Goal: Information Seeking & Learning: Check status

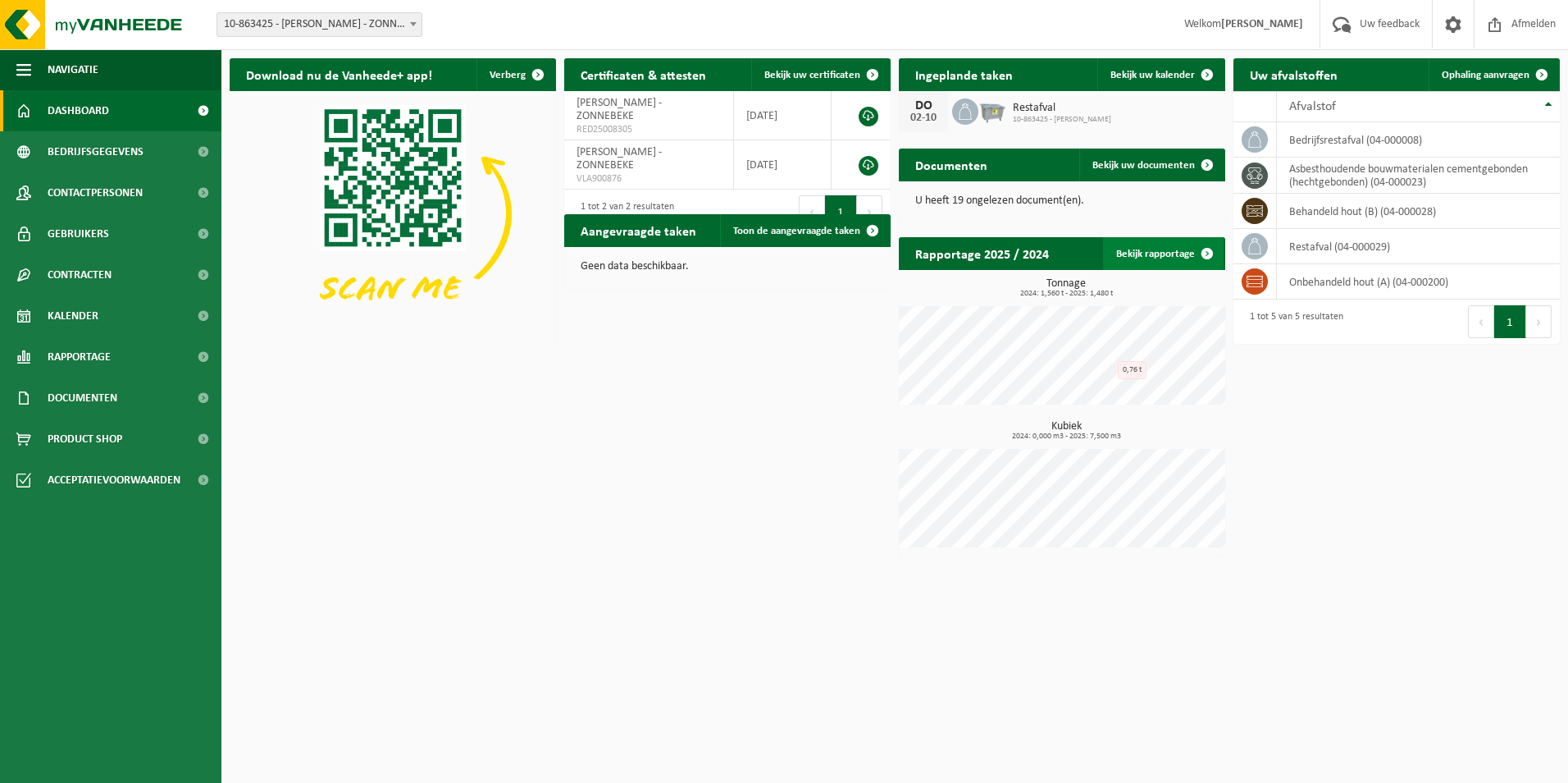
click at [1141, 258] on link "Bekijk rapportage" at bounding box center [1163, 254] width 120 height 33
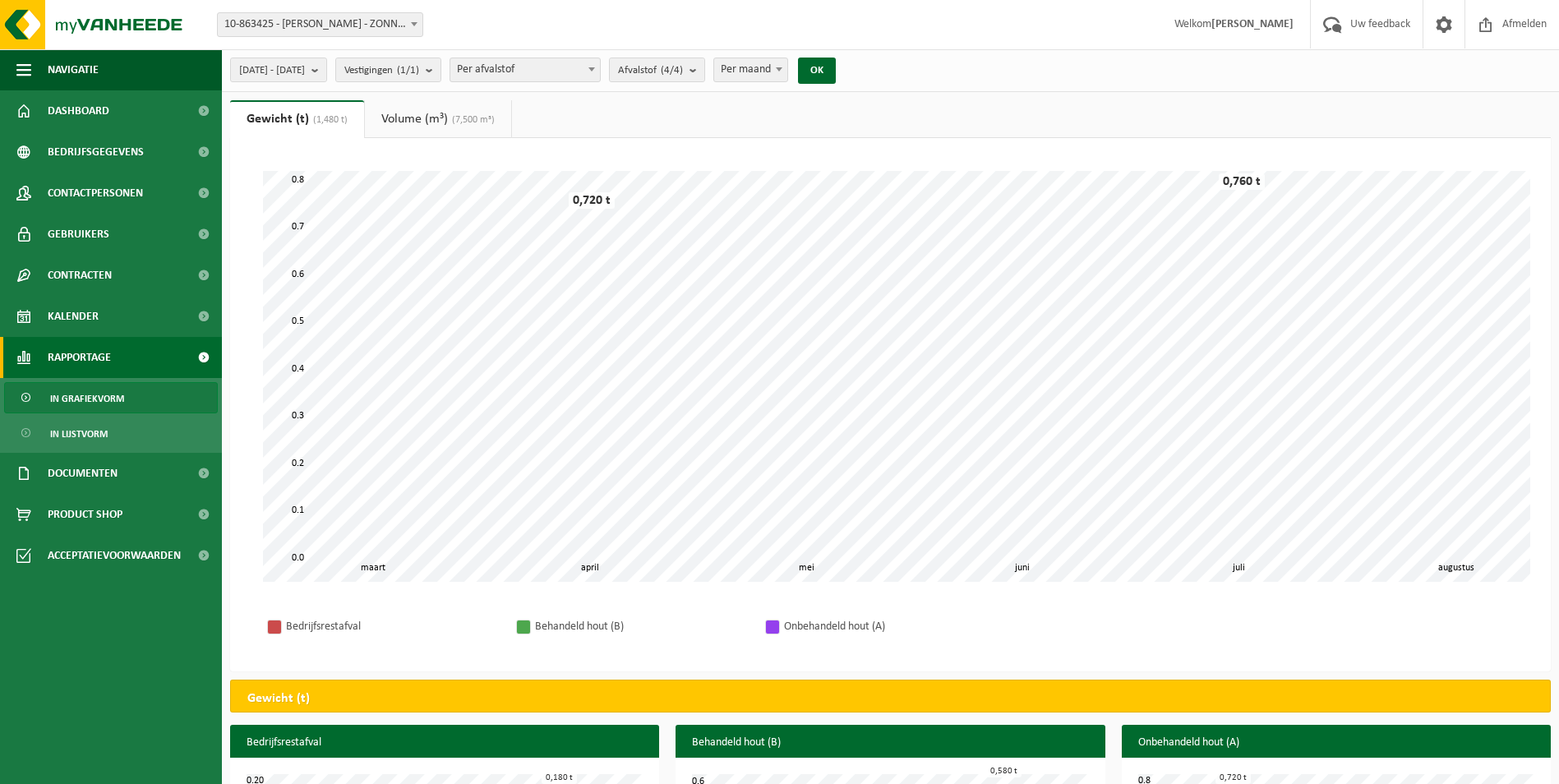
click at [600, 67] on span "Per afvalstof" at bounding box center [525, 70] width 150 height 23
click at [600, 71] on span "Per afvalstroom" at bounding box center [525, 70] width 150 height 23
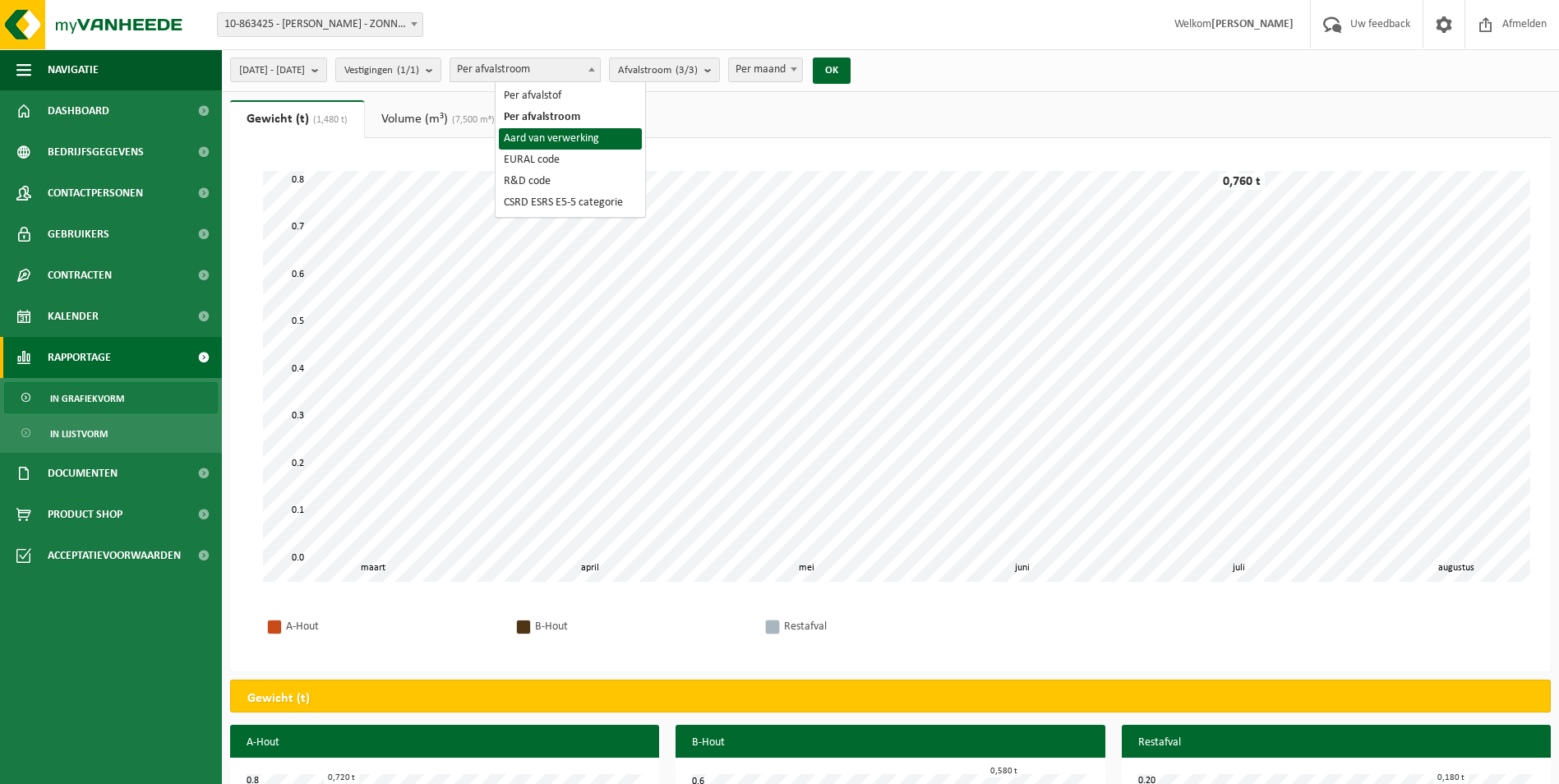
select select "3"
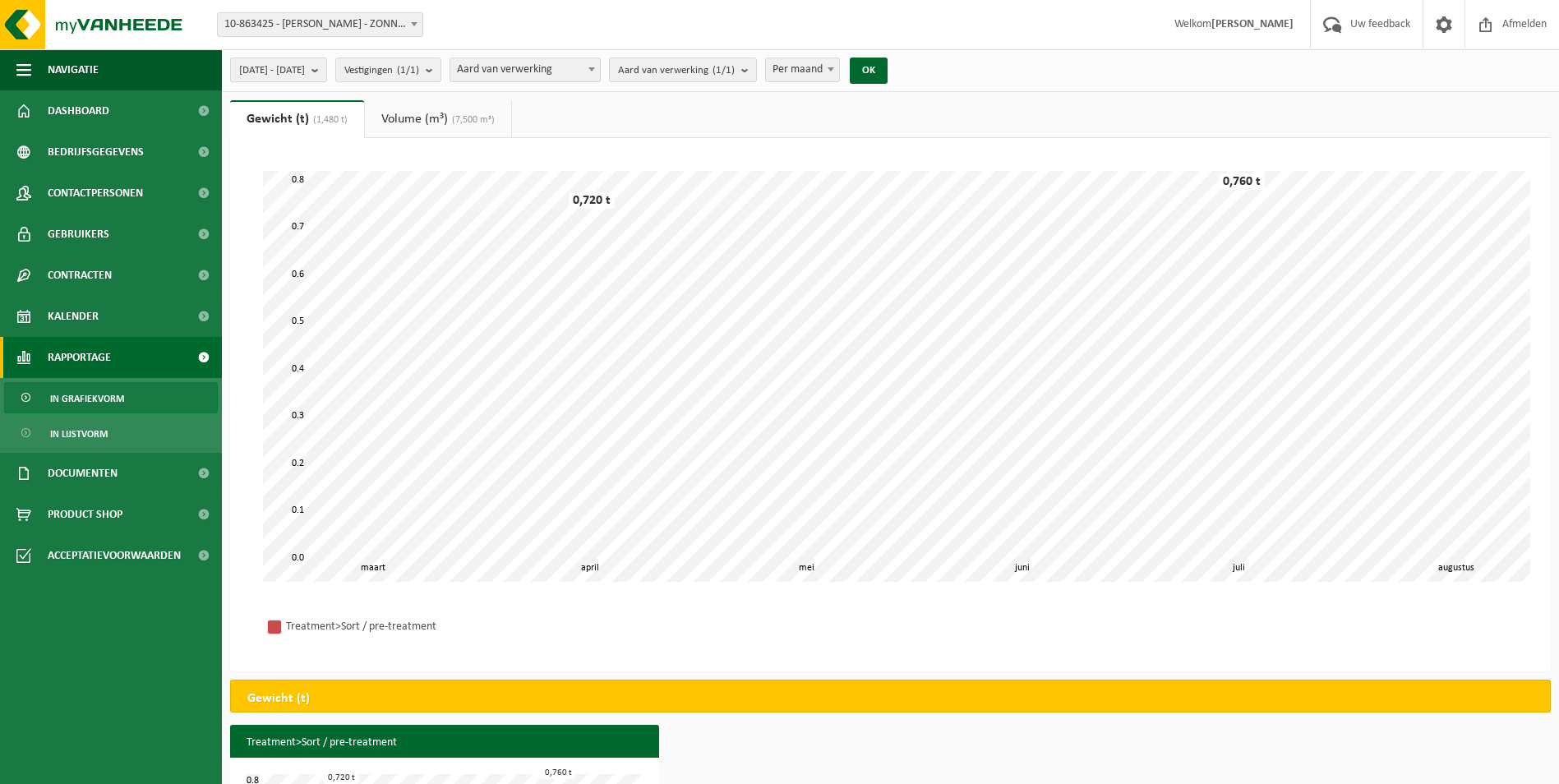
click at [305, 61] on span "2025-03-01 - 2025-08-21" at bounding box center [271, 71] width 65 height 25
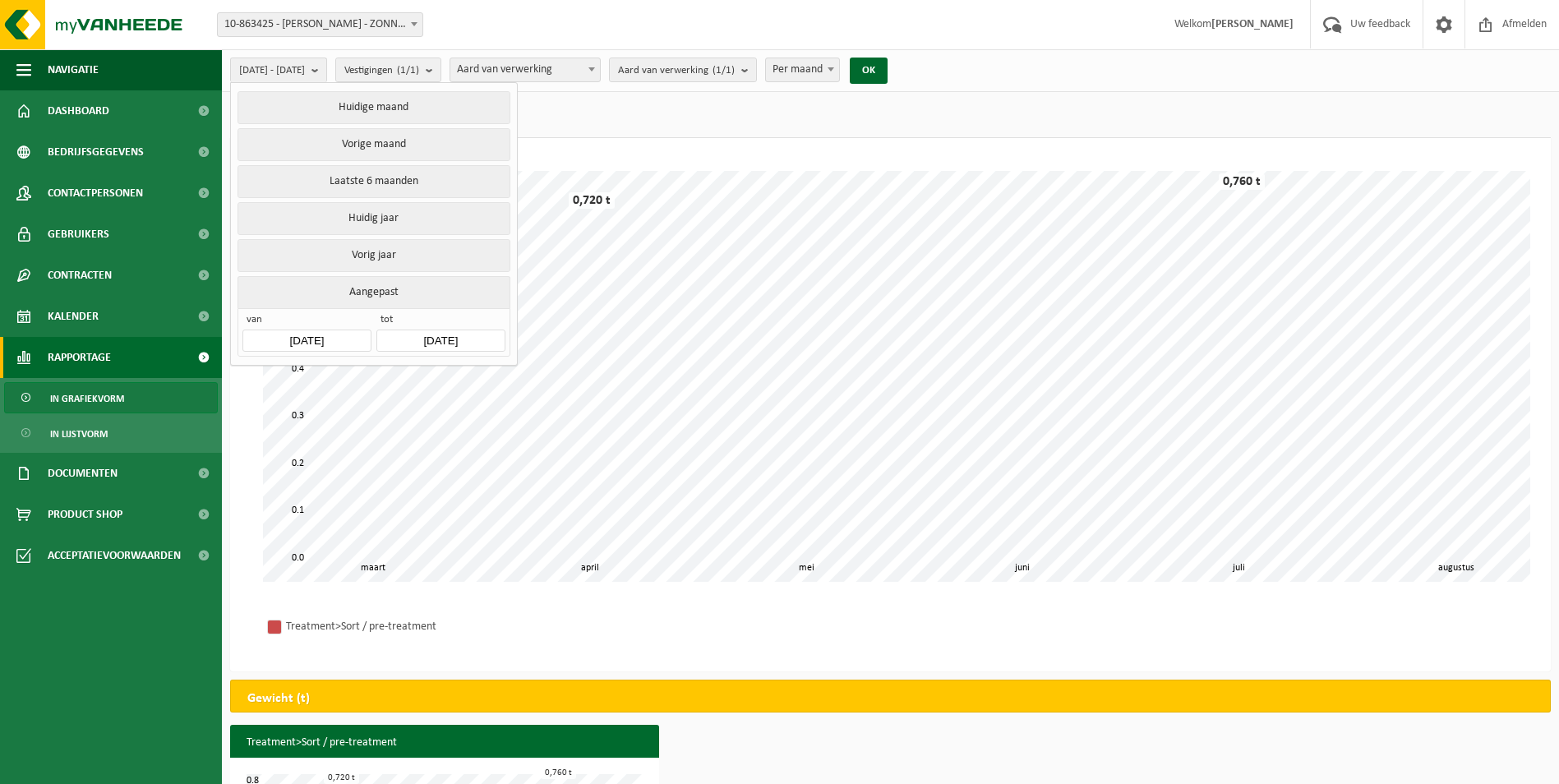
click at [347, 334] on input "2025-03-01" at bounding box center [306, 341] width 128 height 22
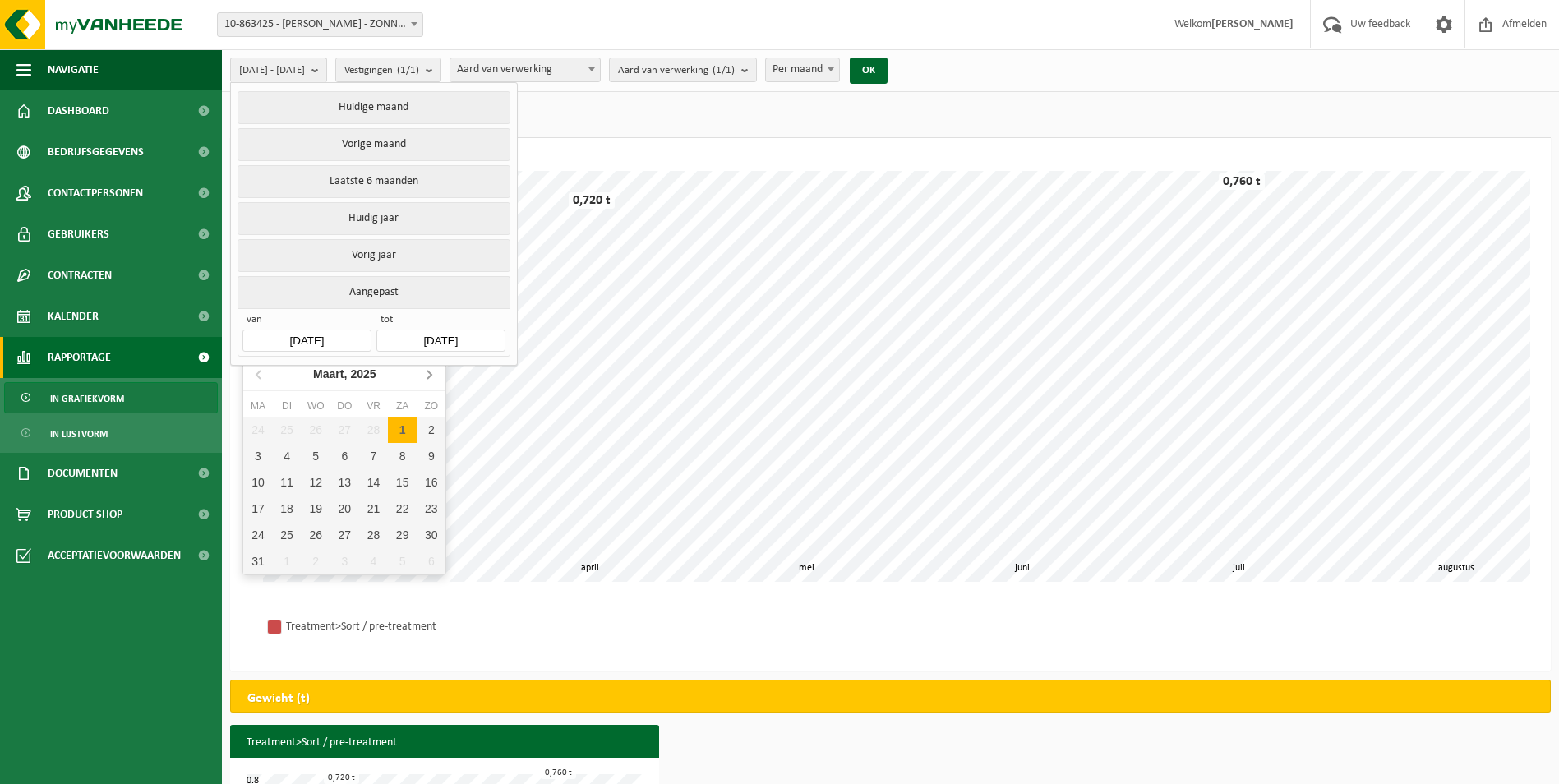
click at [433, 374] on icon at bounding box center [428, 374] width 26 height 26
click at [429, 373] on icon at bounding box center [429, 375] width 4 height 8
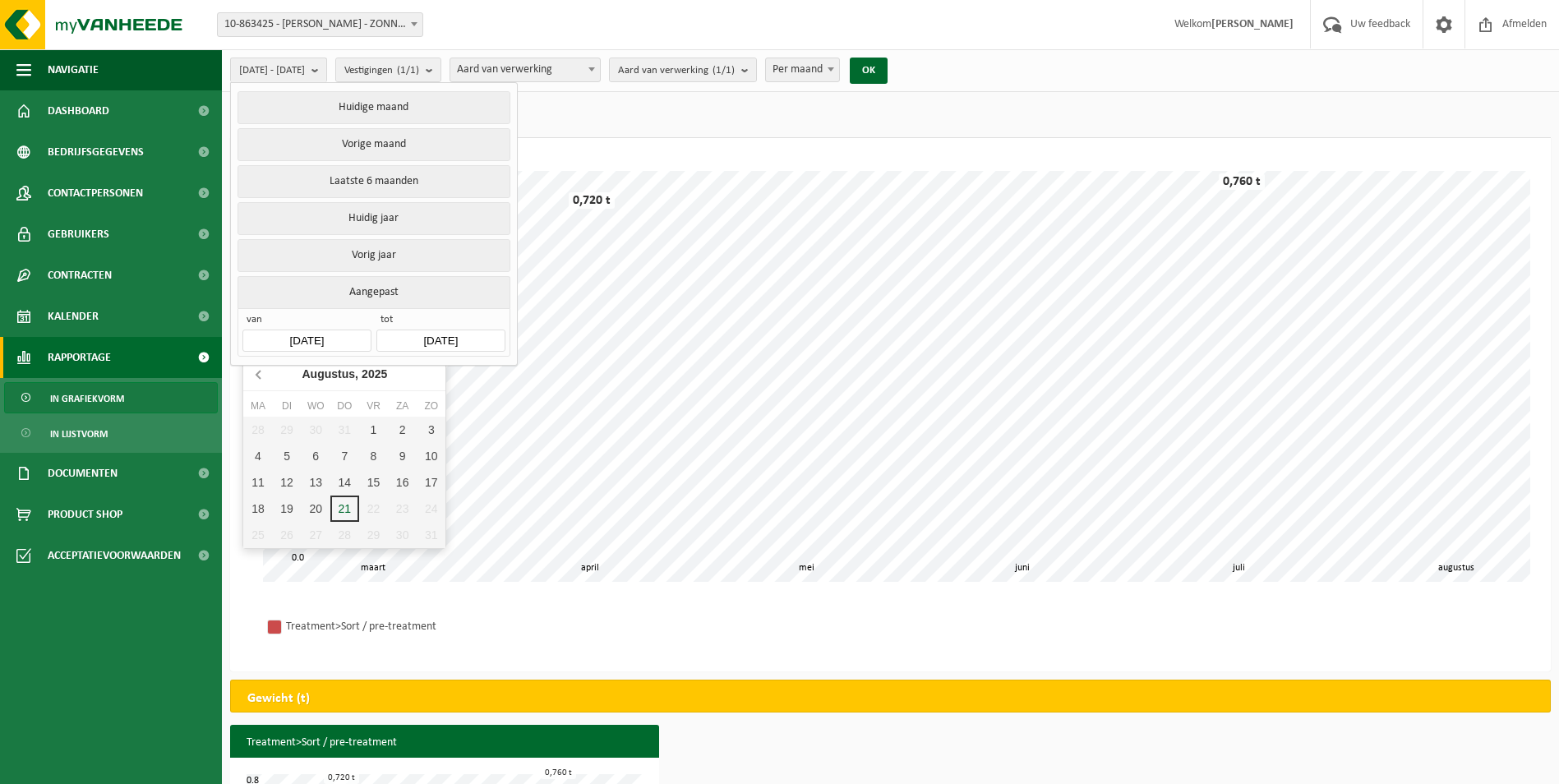
click at [263, 375] on icon at bounding box center [259, 374] width 26 height 26
click at [347, 536] on div "31" at bounding box center [345, 534] width 29 height 26
type input "2025-07-31"
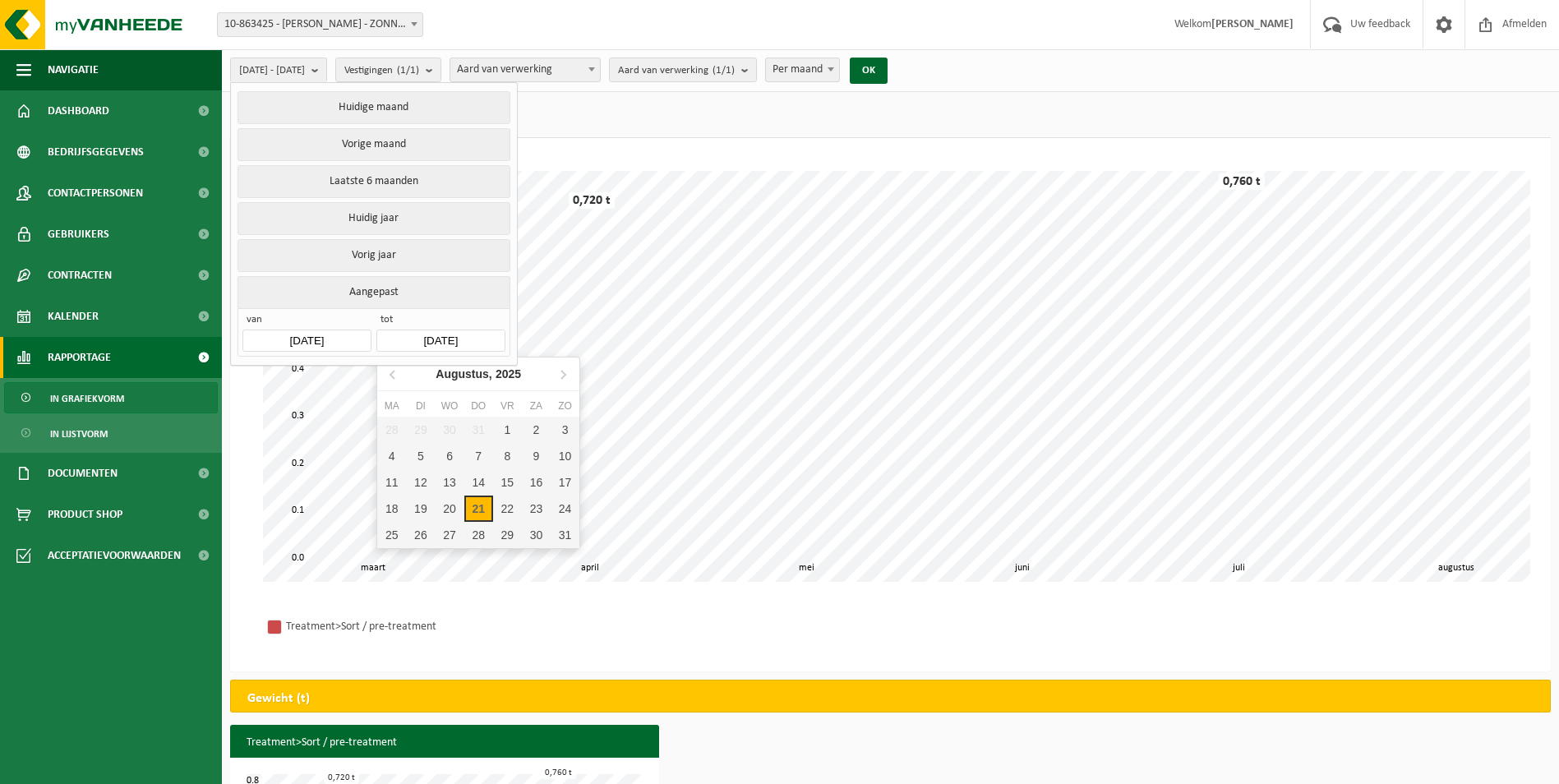
click at [470, 334] on input "2025-08-21" at bounding box center [440, 341] width 128 height 22
click at [560, 375] on icon at bounding box center [562, 374] width 26 height 26
click at [395, 376] on icon at bounding box center [393, 374] width 26 height 26
click at [394, 375] on icon at bounding box center [393, 374] width 26 height 26
drag, startPoint x: 562, startPoint y: 370, endPoint x: 550, endPoint y: 373, distance: 12.4
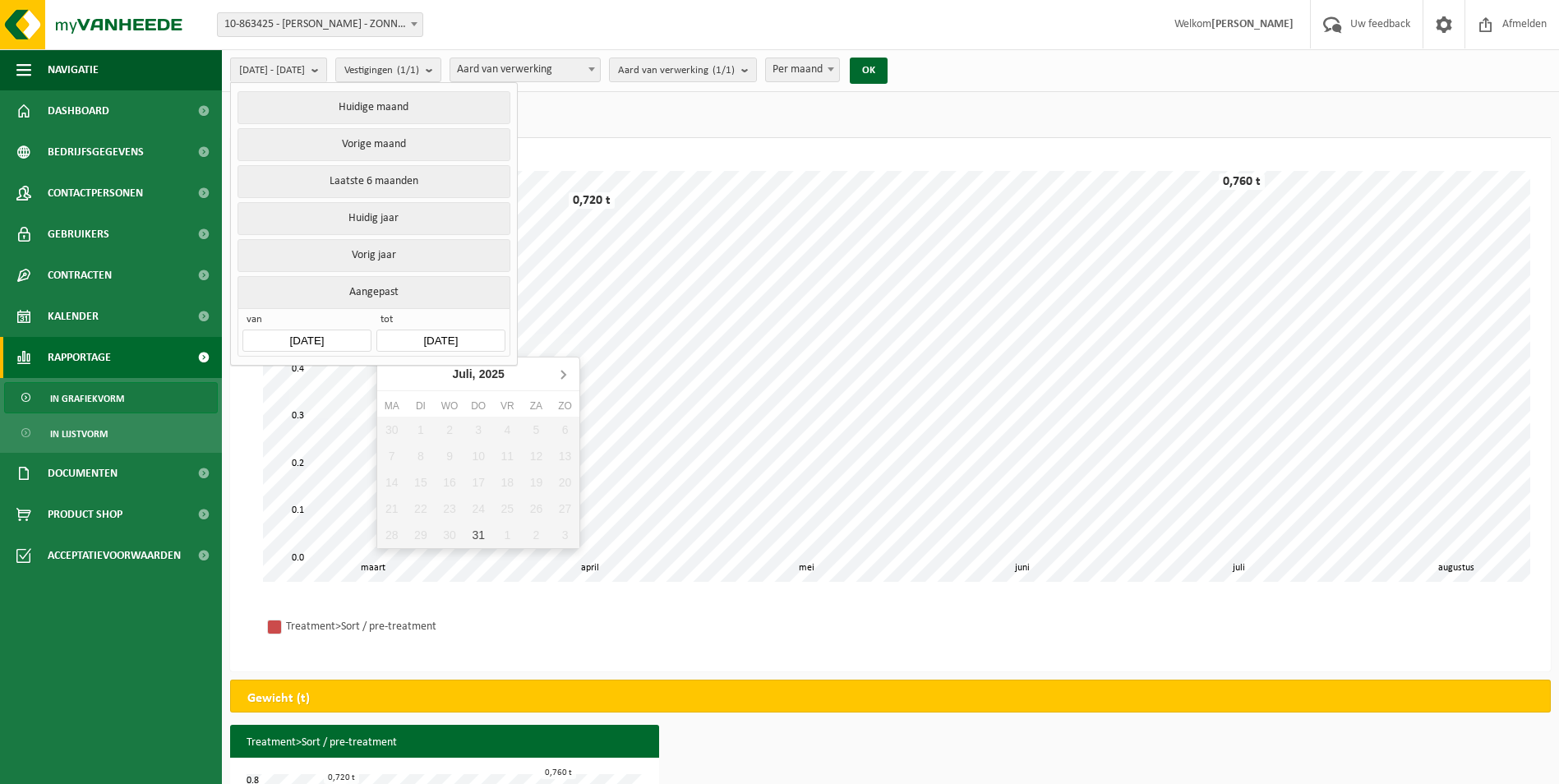
click at [562, 369] on icon at bounding box center [562, 374] width 26 height 26
click at [508, 431] on div "1" at bounding box center [507, 429] width 29 height 26
type input "2025-08-01"
type input "2025-07-31"
click at [382, 313] on span "tot" at bounding box center [440, 321] width 128 height 16
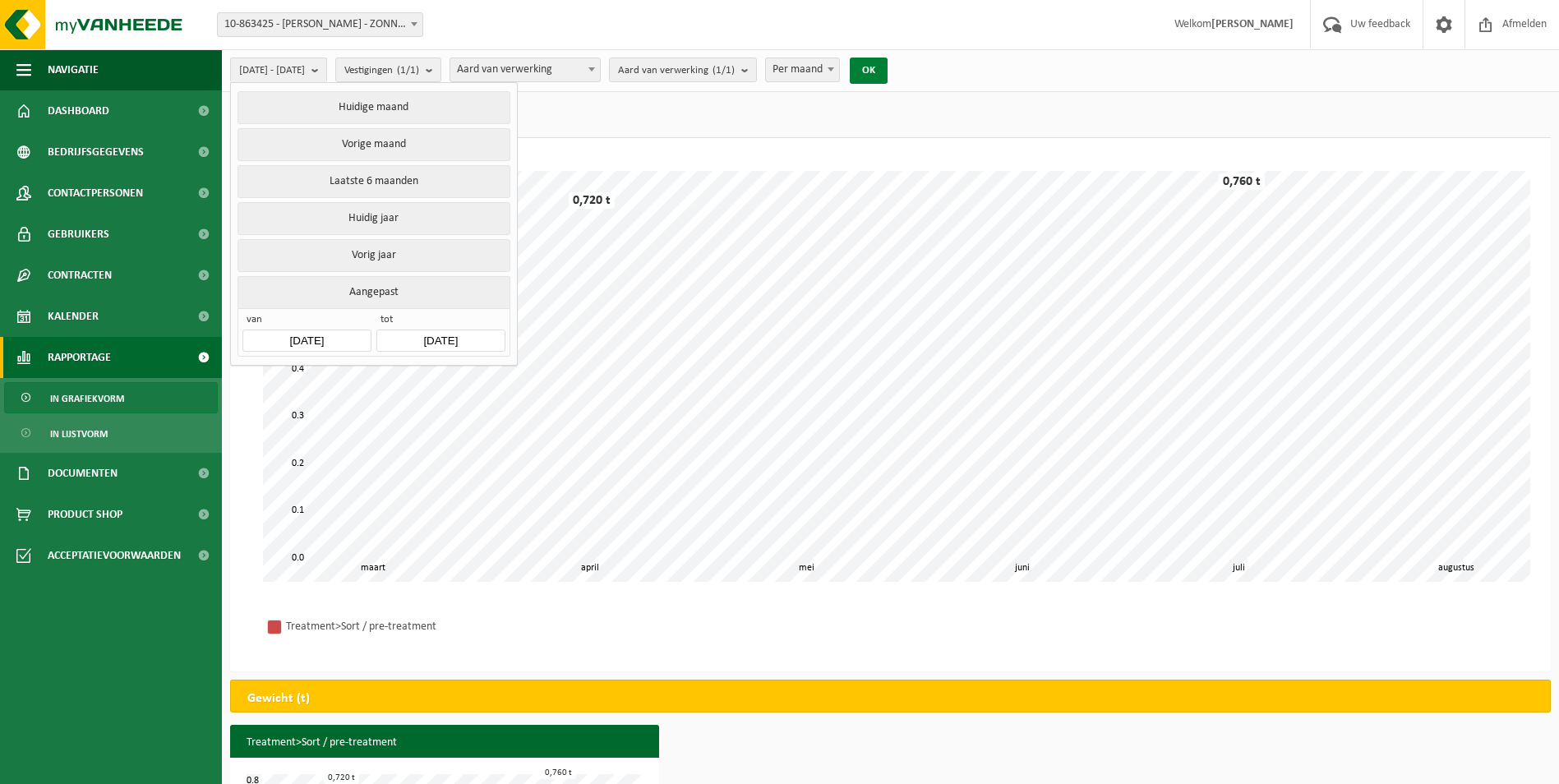
click at [888, 73] on button "OK" at bounding box center [868, 71] width 37 height 26
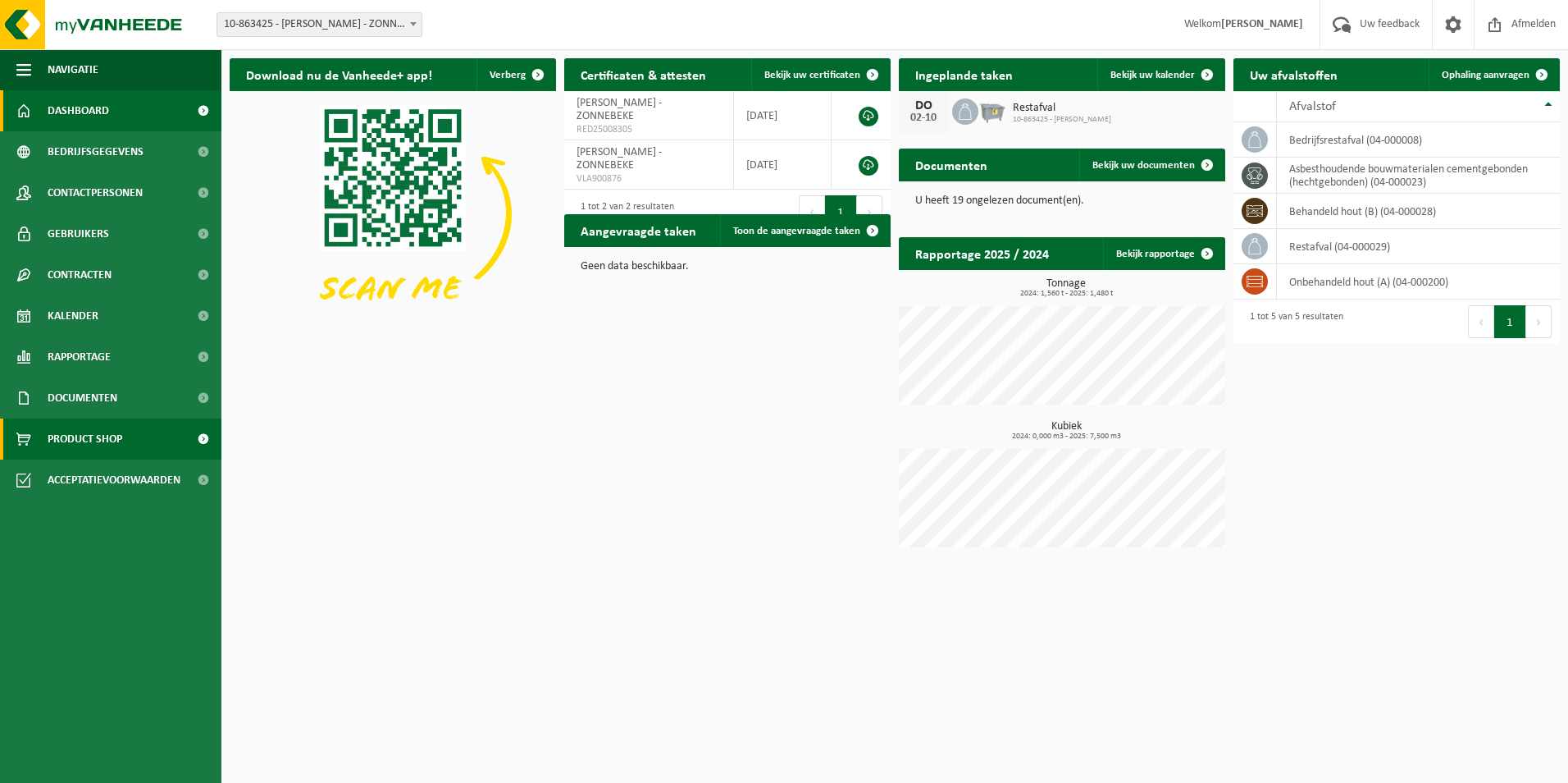
click at [98, 438] on span "Product Shop" at bounding box center [85, 439] width 75 height 41
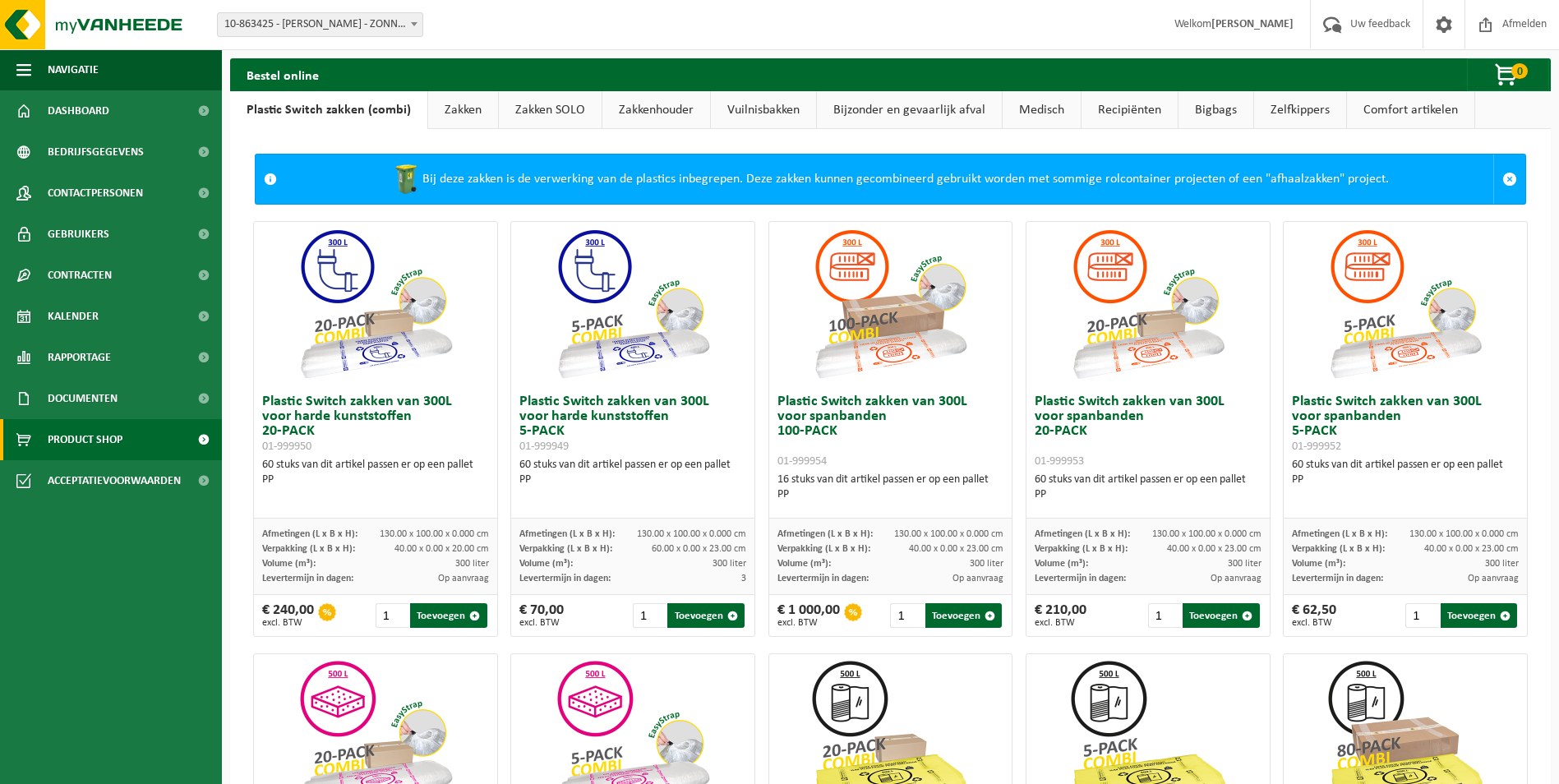
click at [870, 105] on link "Bijzonder en gevaarlijk afval" at bounding box center [909, 110] width 185 height 37
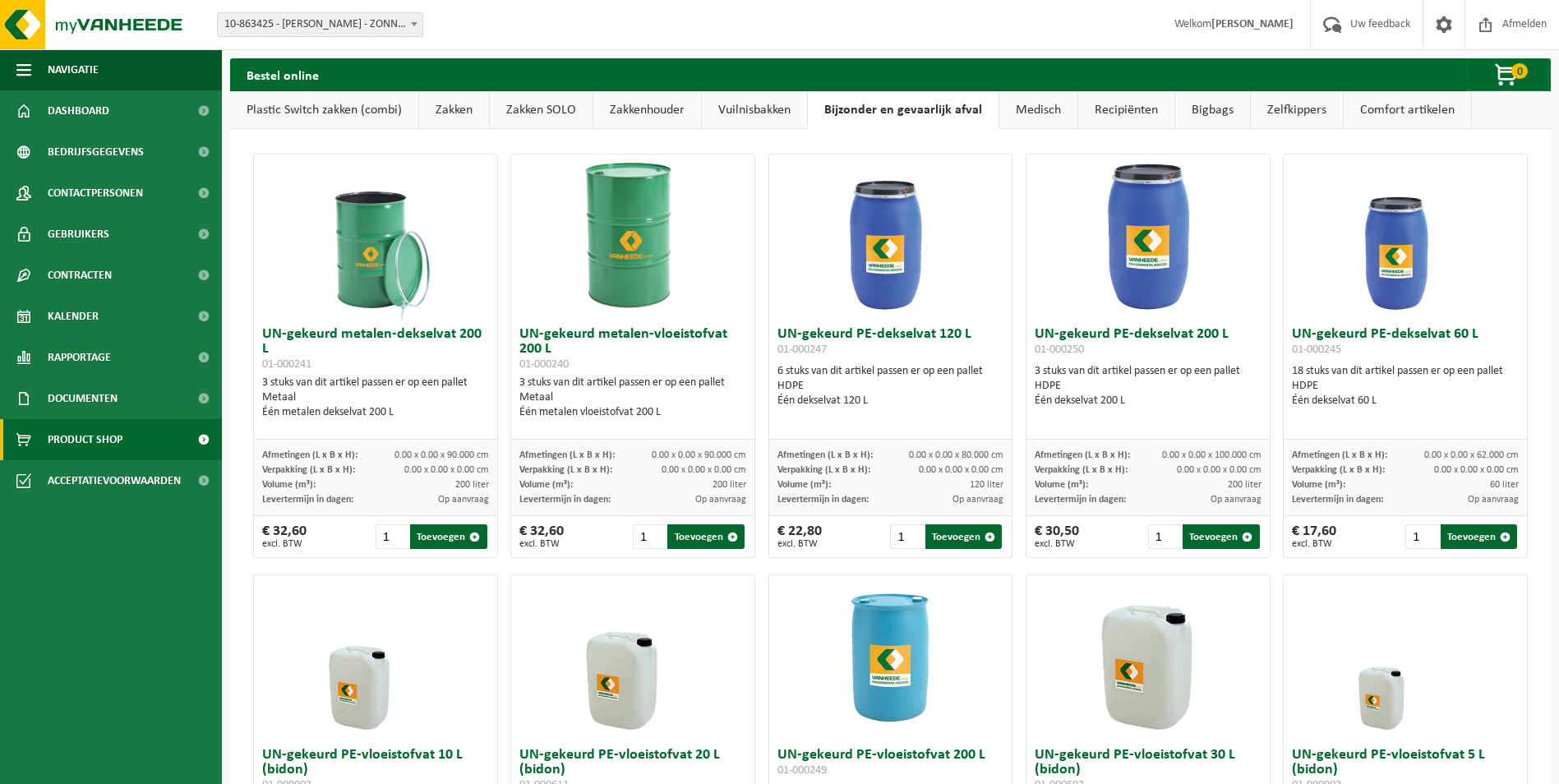
click at [1212, 104] on link "Bigbags" at bounding box center [1212, 110] width 75 height 37
